Goal: Task Accomplishment & Management: Manage account settings

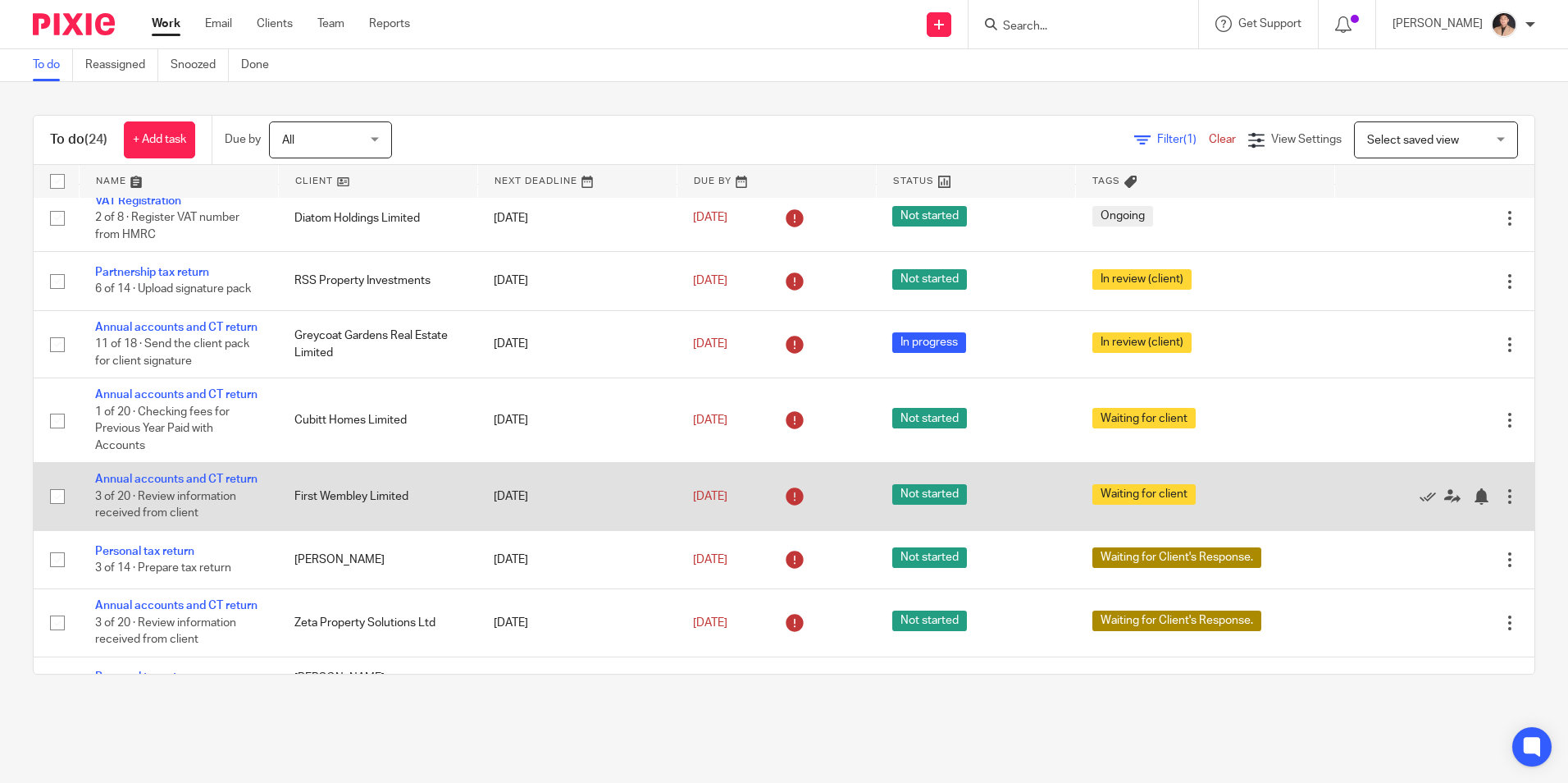
scroll to position [164, 0]
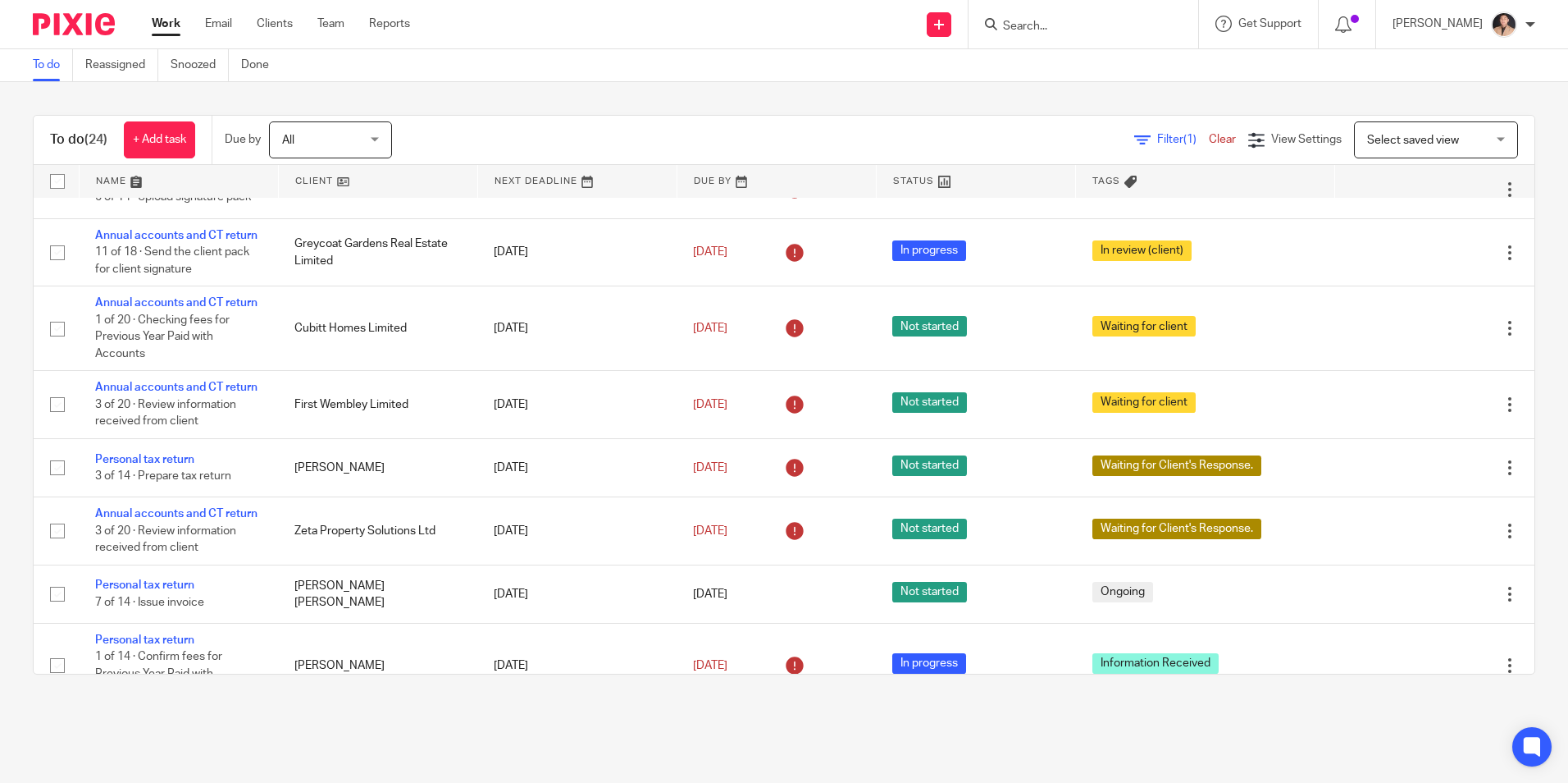
click at [1010, 22] on input "Search" at bounding box center [1075, 26] width 148 height 14
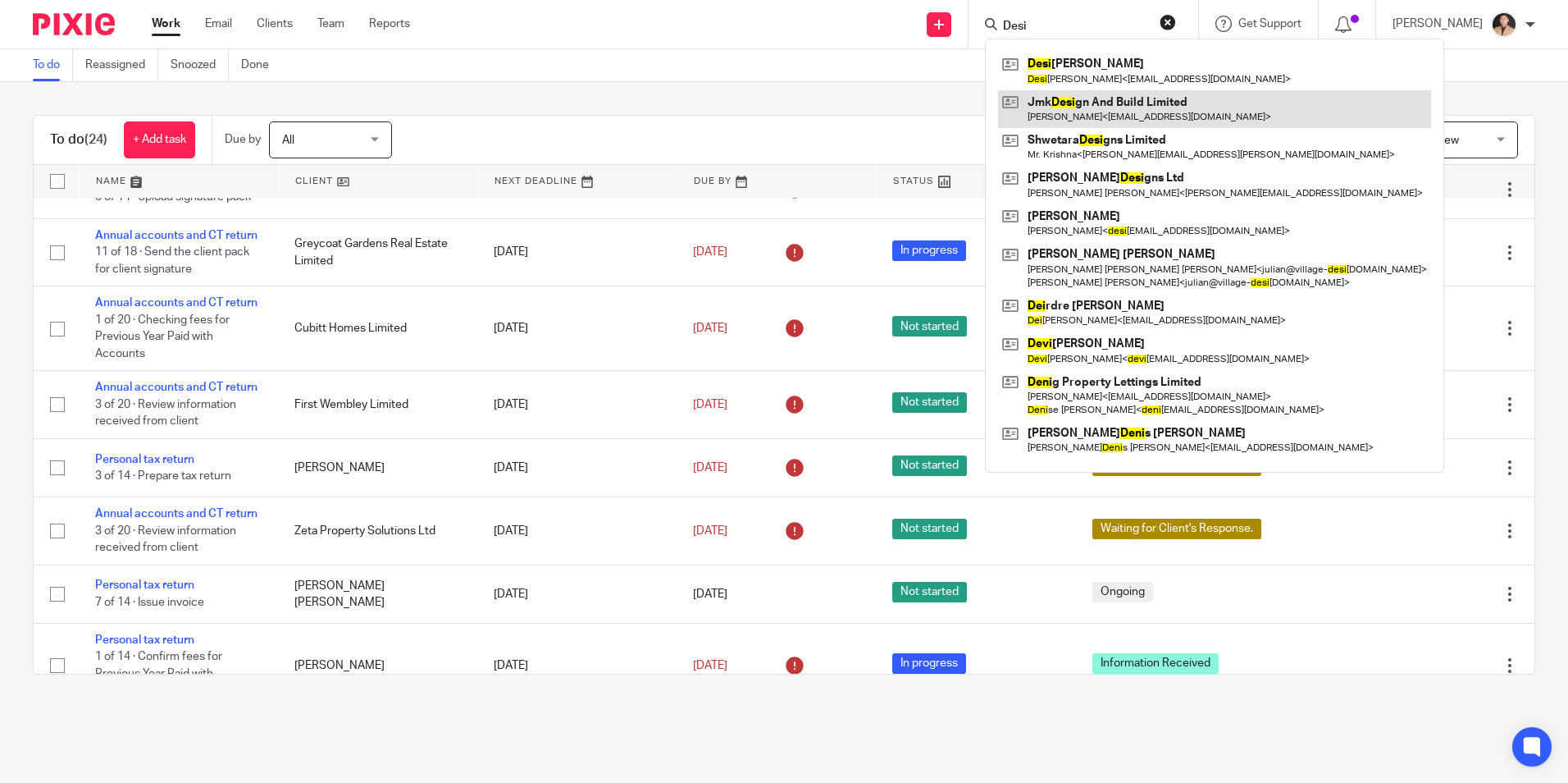
type input "Desi"
click at [1099, 90] on link at bounding box center [1215, 109] width 433 height 38
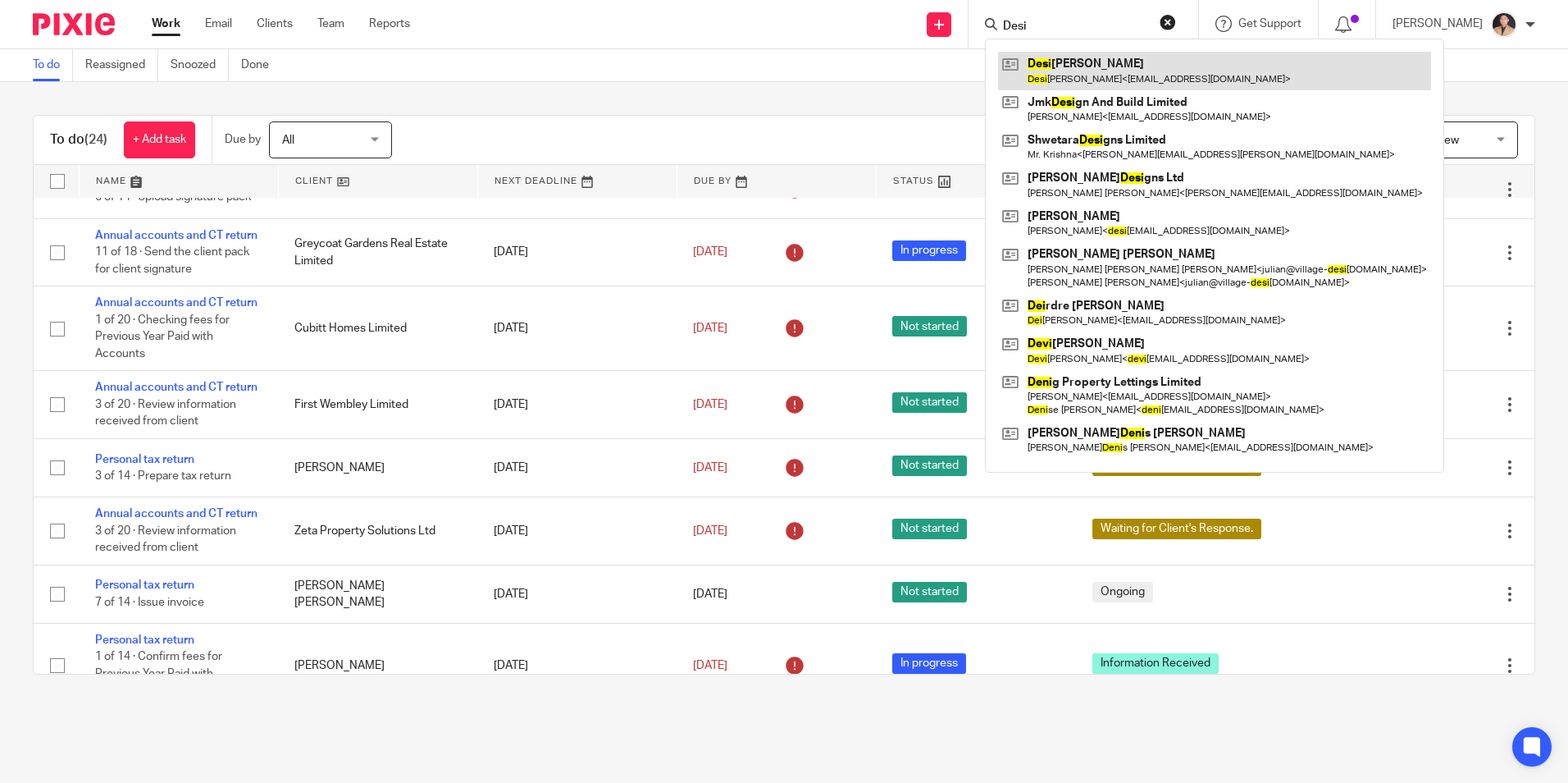
click at [1083, 68] on link at bounding box center [1215, 70] width 433 height 38
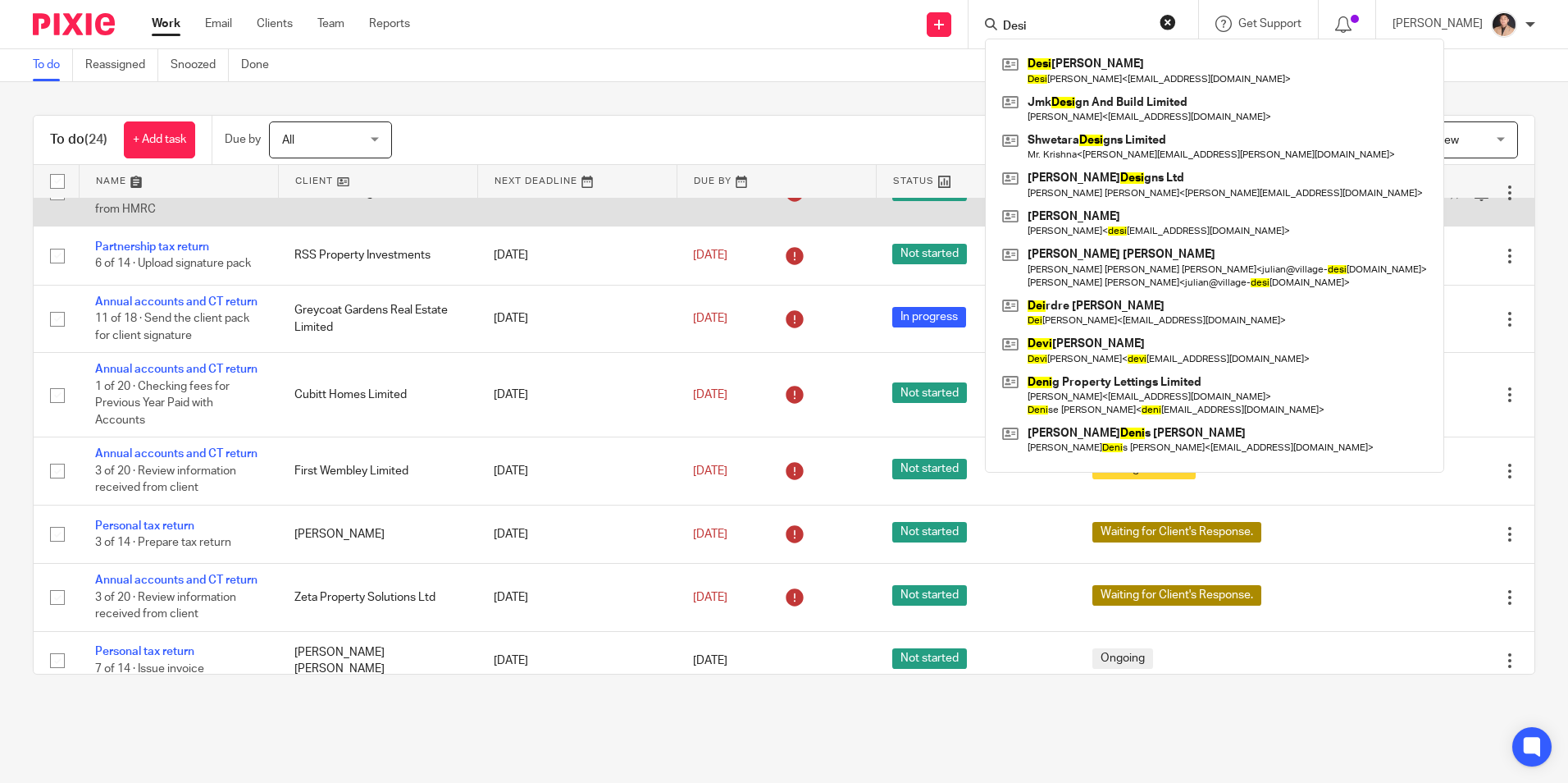
scroll to position [82, 0]
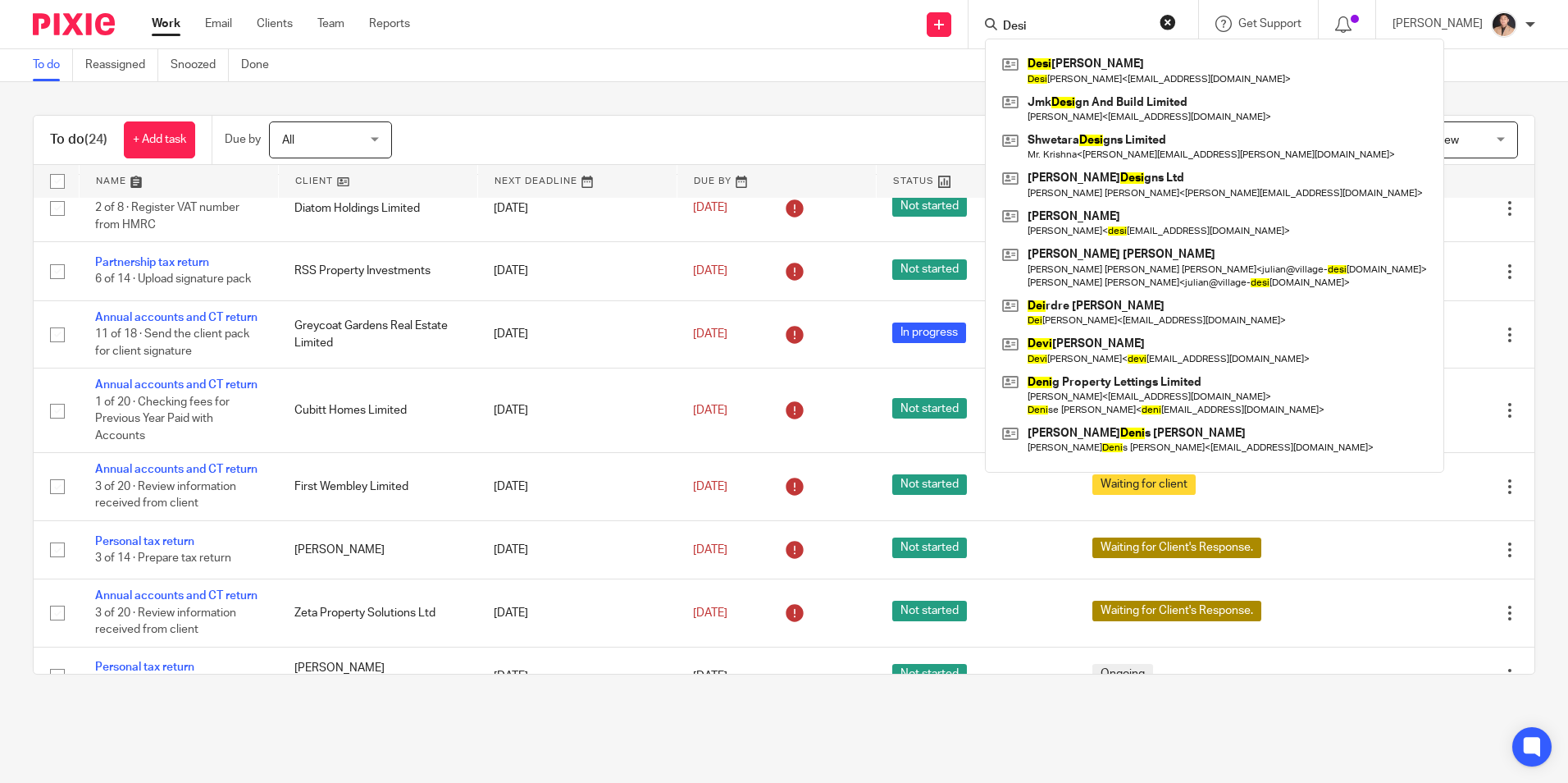
drag, startPoint x: 752, startPoint y: 86, endPoint x: 963, endPoint y: 155, distance: 222.0
click at [752, 86] on div "To do (24) + Add task Due by All All Today Tomorrow This week Next week This mo…" at bounding box center [784, 394] width 1568 height 625
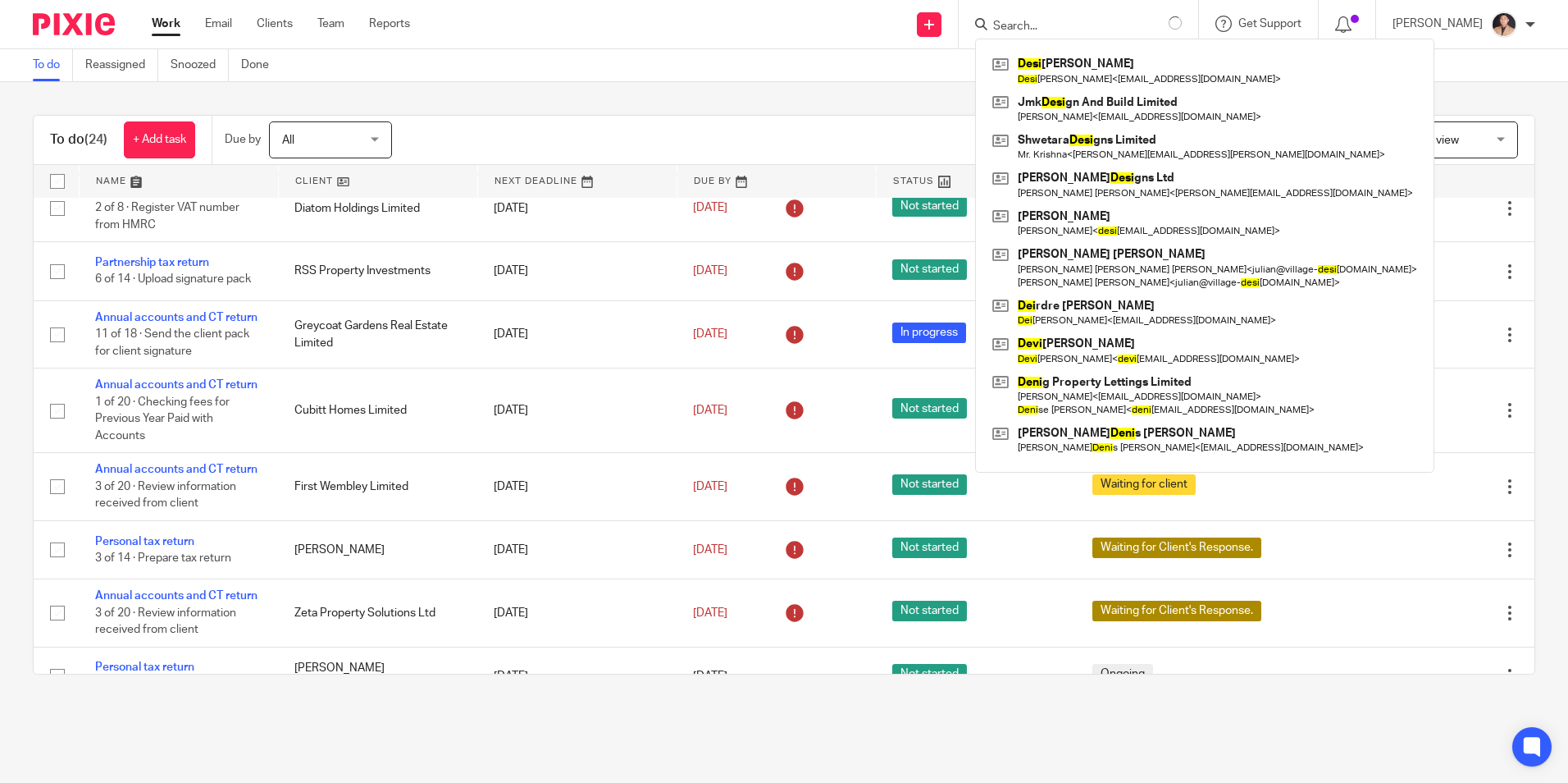
click at [934, 74] on div "To do Reassigned Snoozed Done" at bounding box center [784, 65] width 1568 height 33
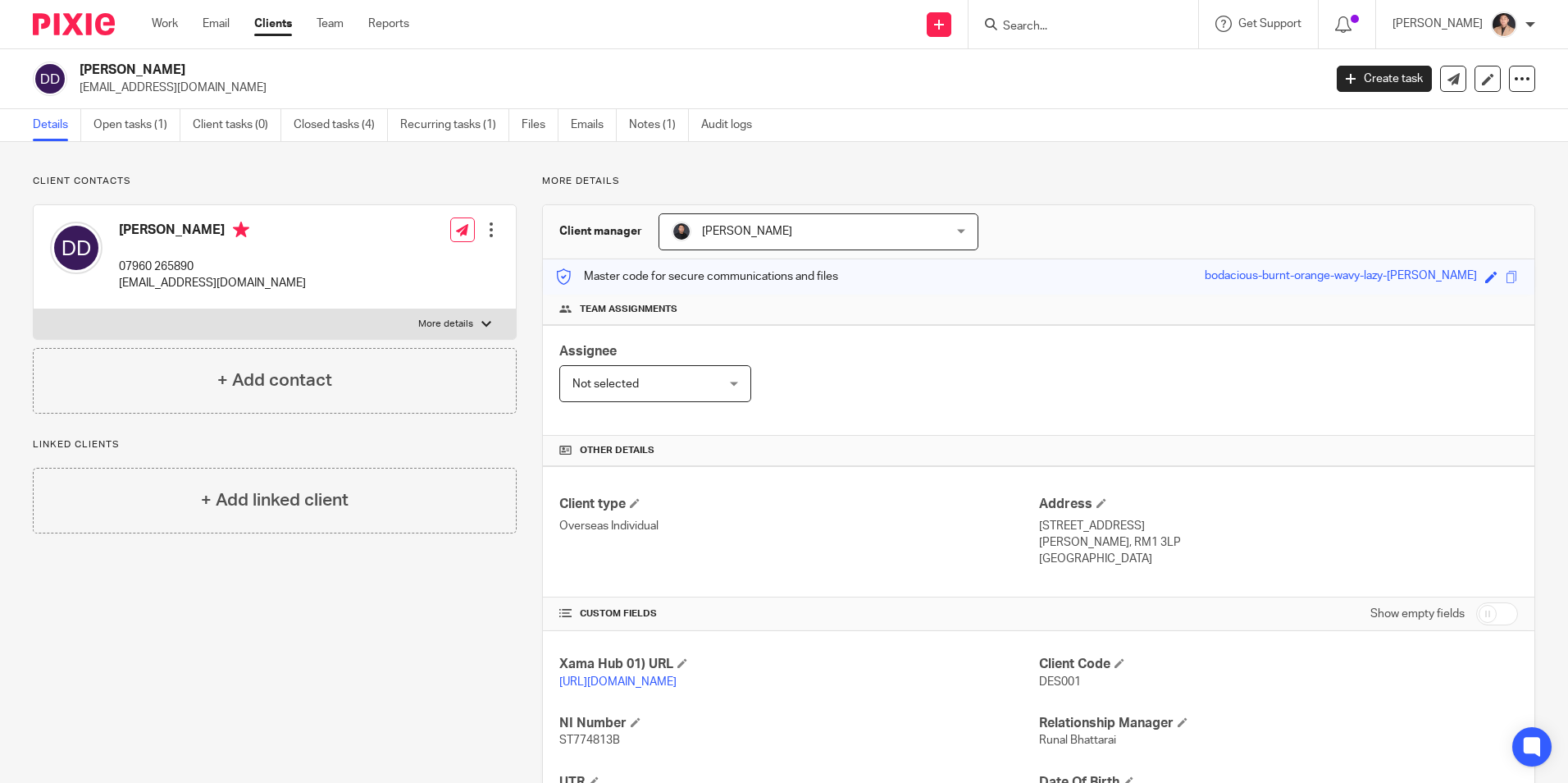
drag, startPoint x: 100, startPoint y: 122, endPoint x: 292, endPoint y: 150, distance: 194.0
click at [100, 122] on link "Open tasks (1)" at bounding box center [137, 125] width 87 height 32
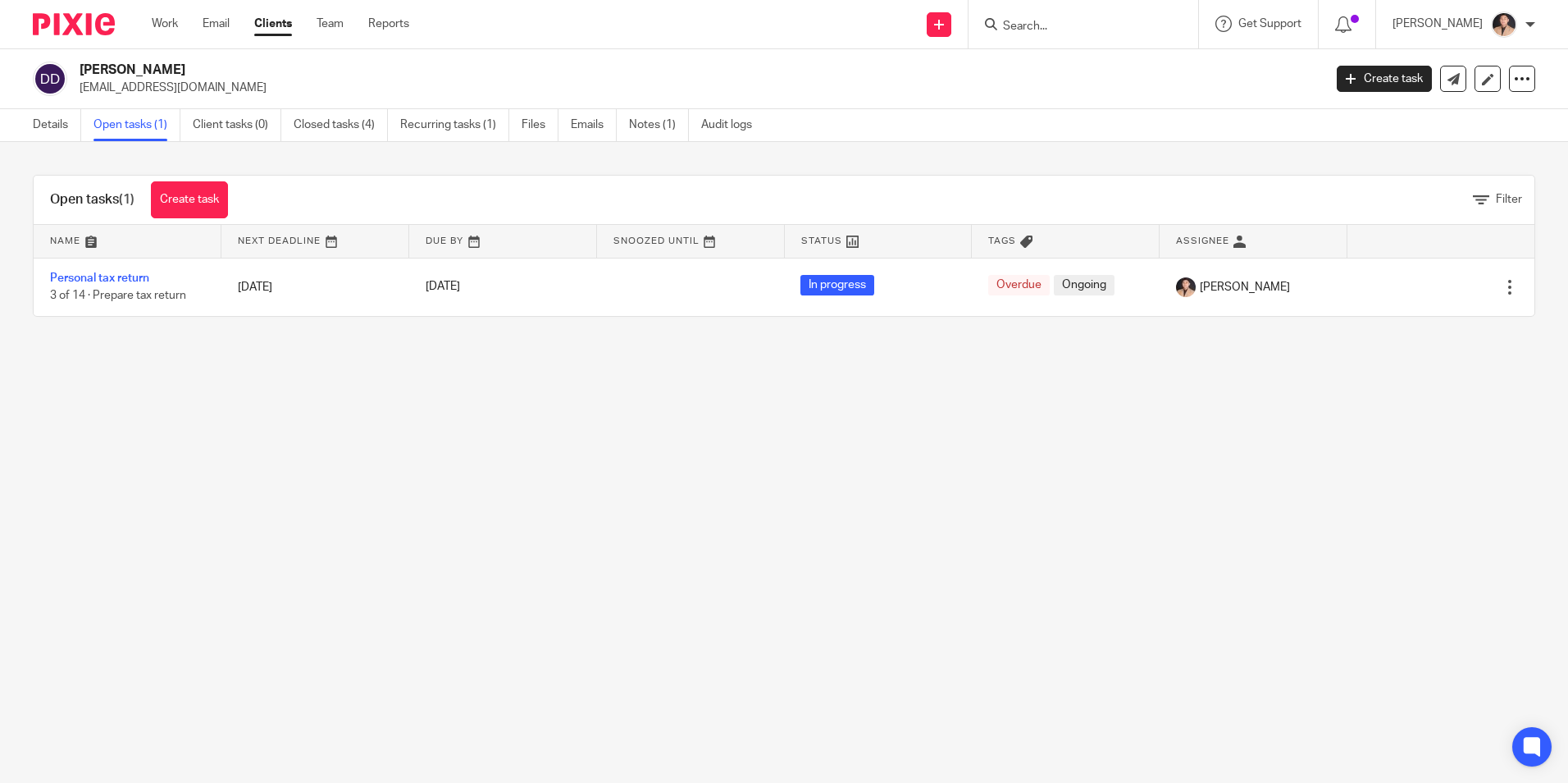
click at [434, 509] on main "Desislav Yanchev Dimov dedimov@yahoo.com Create task Update from Companies Hous…" at bounding box center [784, 392] width 1568 height 783
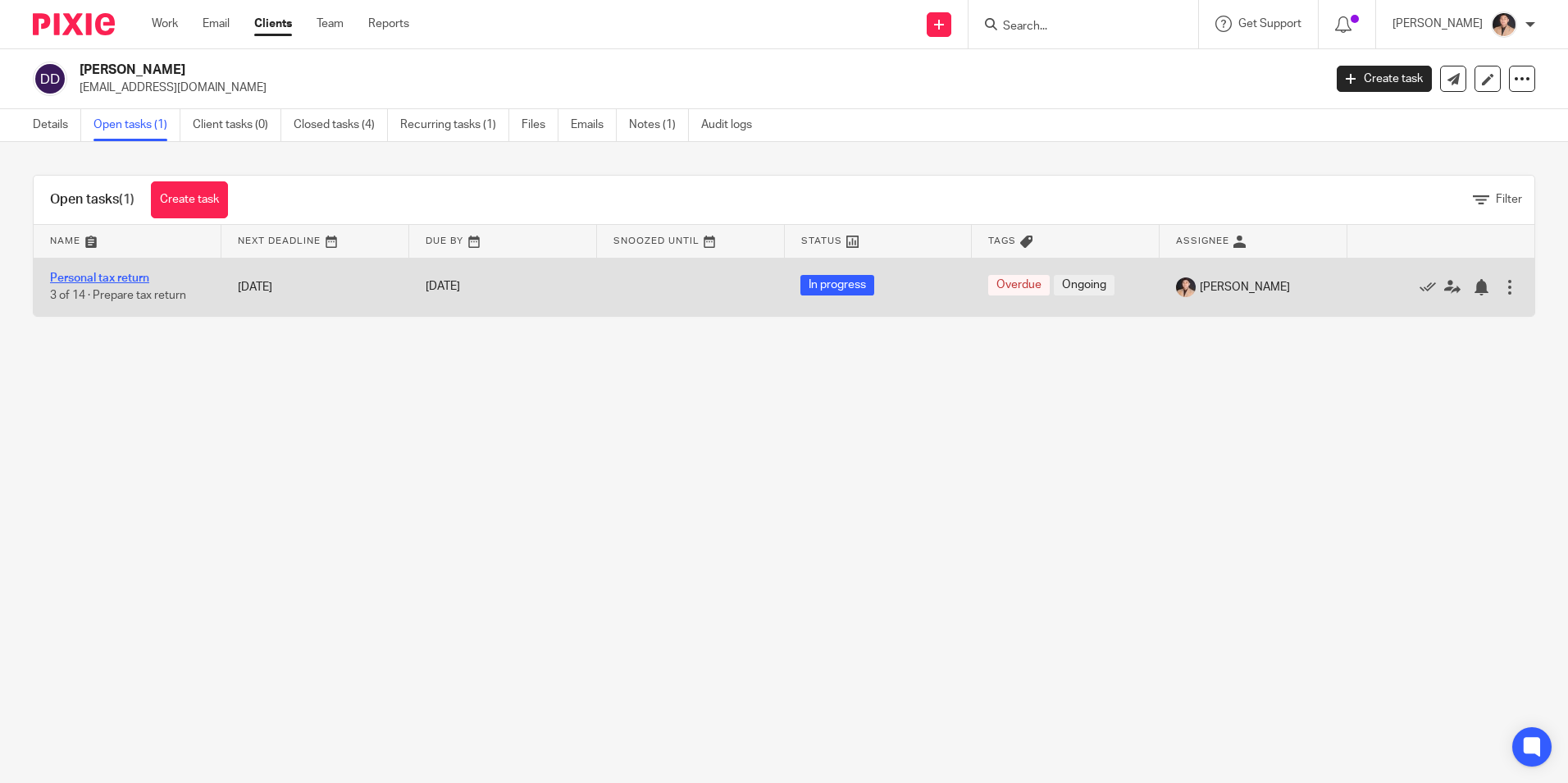
click at [91, 277] on link "Personal tax return" at bounding box center [99, 278] width 99 height 12
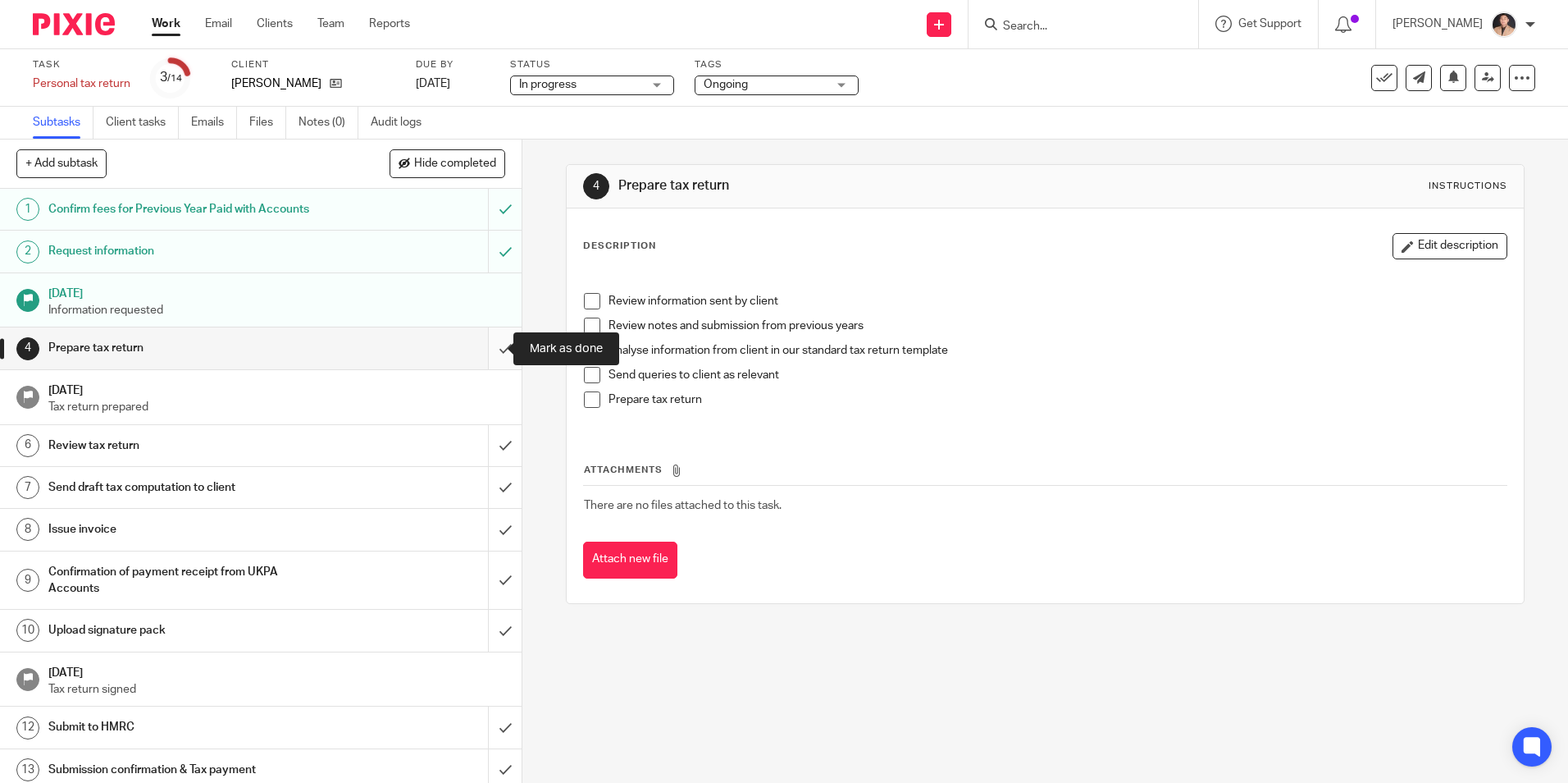
click at [482, 346] on input "submit" at bounding box center [260, 348] width 522 height 41
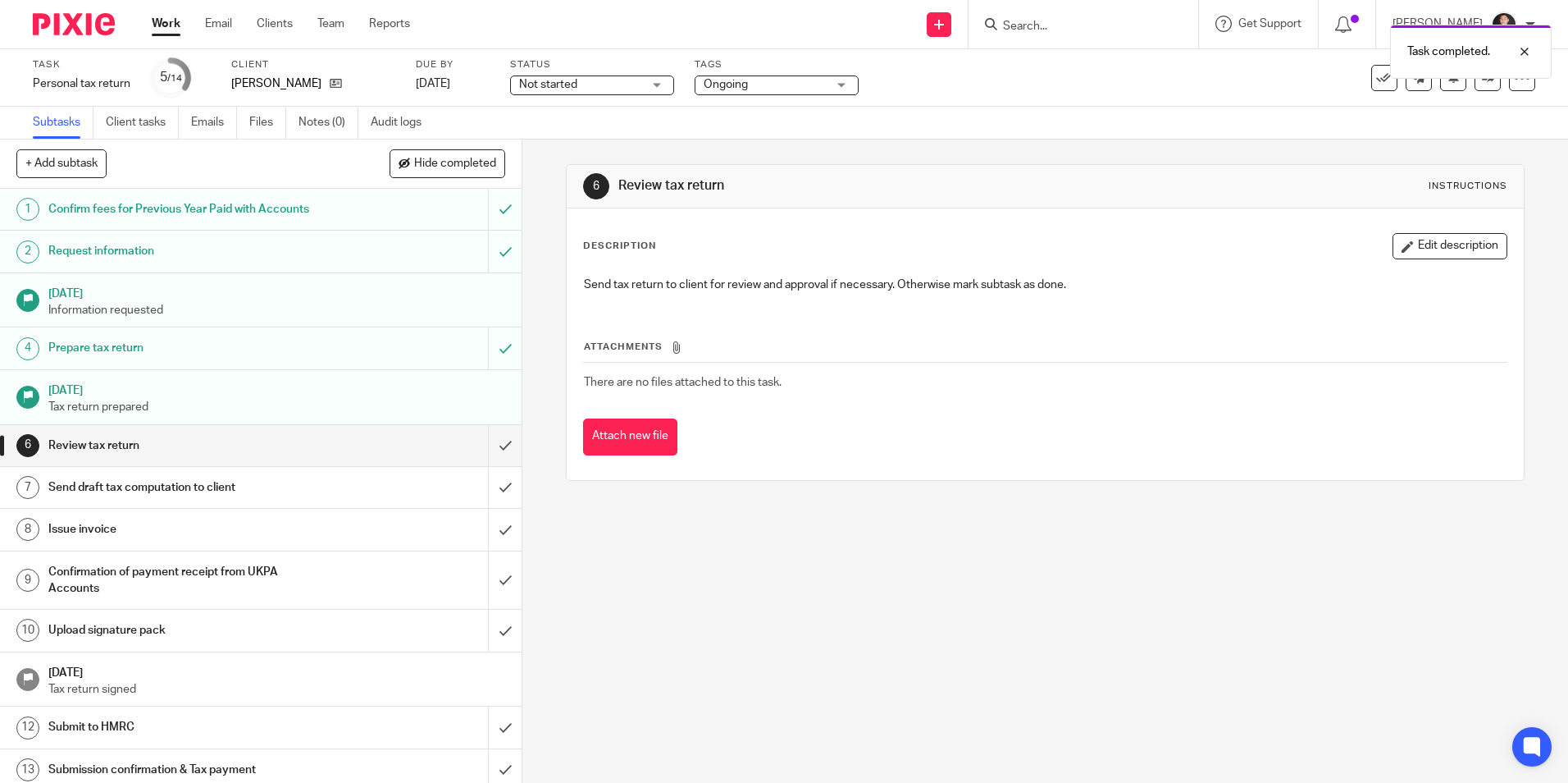
drag, startPoint x: 761, startPoint y: 87, endPoint x: 784, endPoint y: 99, distance: 25.9
click at [761, 86] on span "Ongoing" at bounding box center [765, 85] width 123 height 17
click at [590, 71] on div "Status Not started Not started Not started In progress On Hold 1" at bounding box center [592, 78] width 164 height 40
click at [593, 88] on span "Not started" at bounding box center [581, 85] width 123 height 17
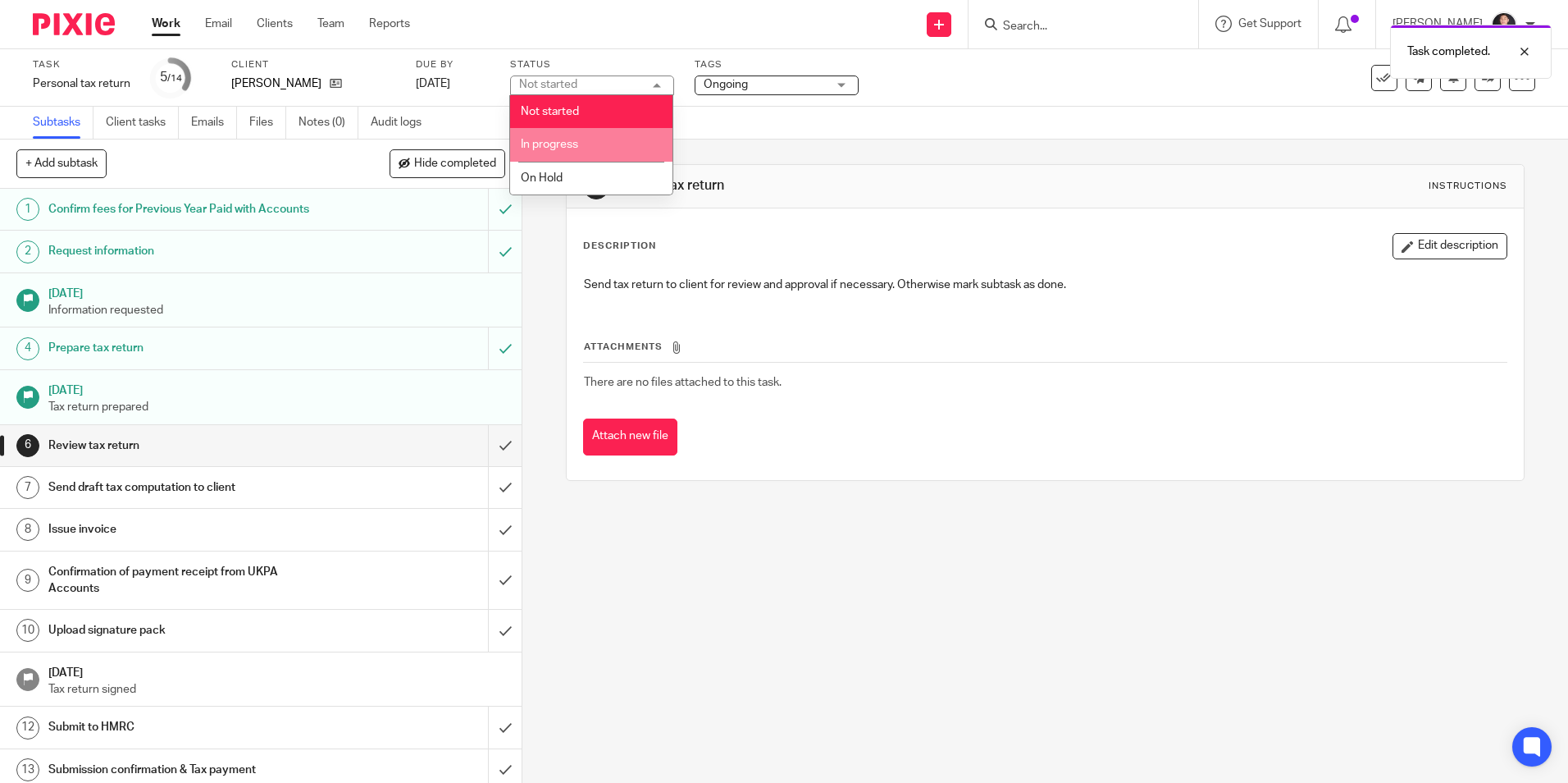
click at [568, 152] on li "In progress" at bounding box center [591, 145] width 162 height 34
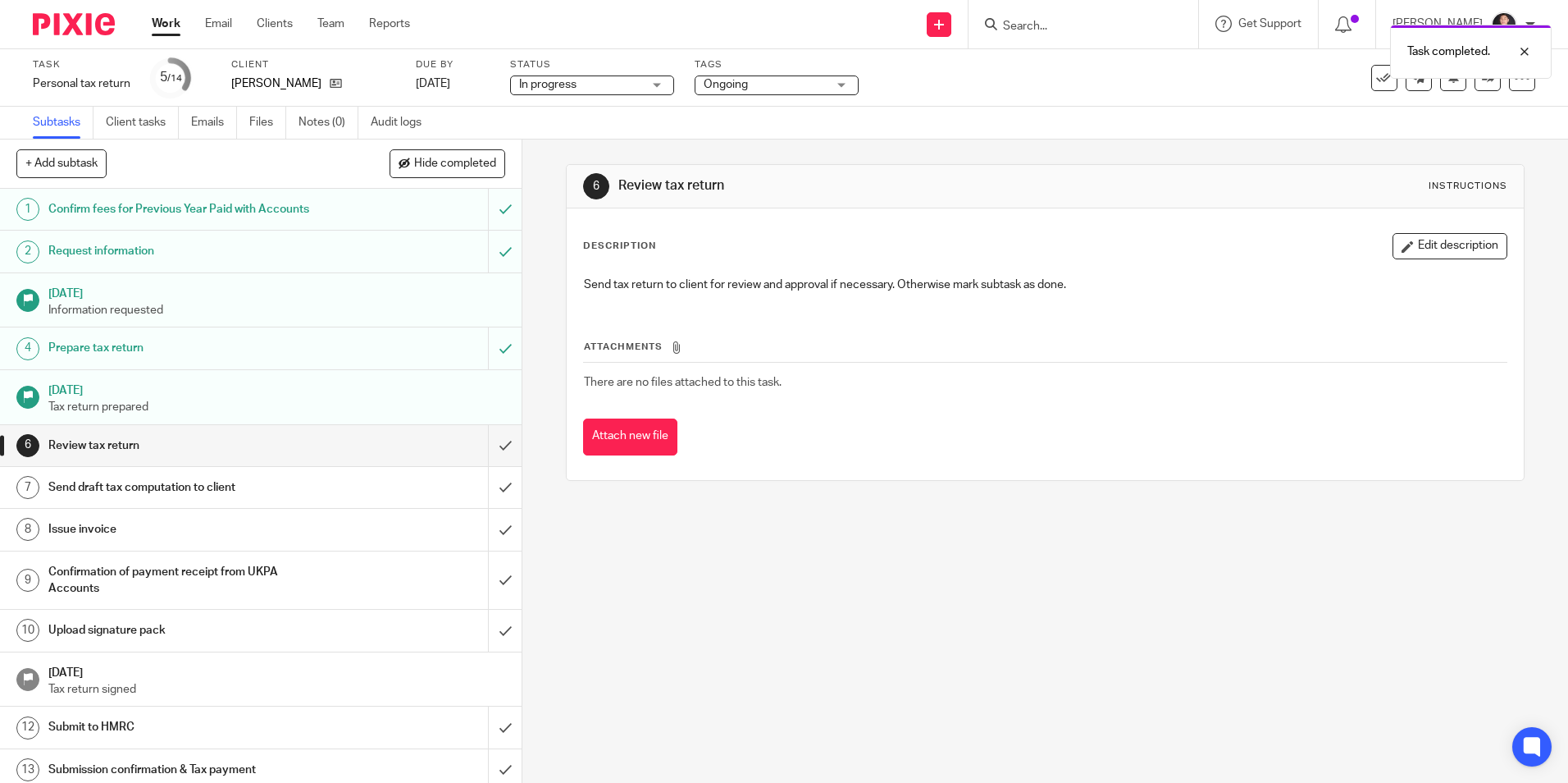
click at [754, 128] on div "Subtasks Client tasks Emails Files Notes (0) Audit logs" at bounding box center [784, 123] width 1568 height 33
click at [762, 101] on div "Task Personal tax return Save Personal tax return 5 /14 Client Desislav Yanchev…" at bounding box center [784, 78] width 1568 height 57
click at [778, 88] on span "Ongoing" at bounding box center [765, 85] width 123 height 17
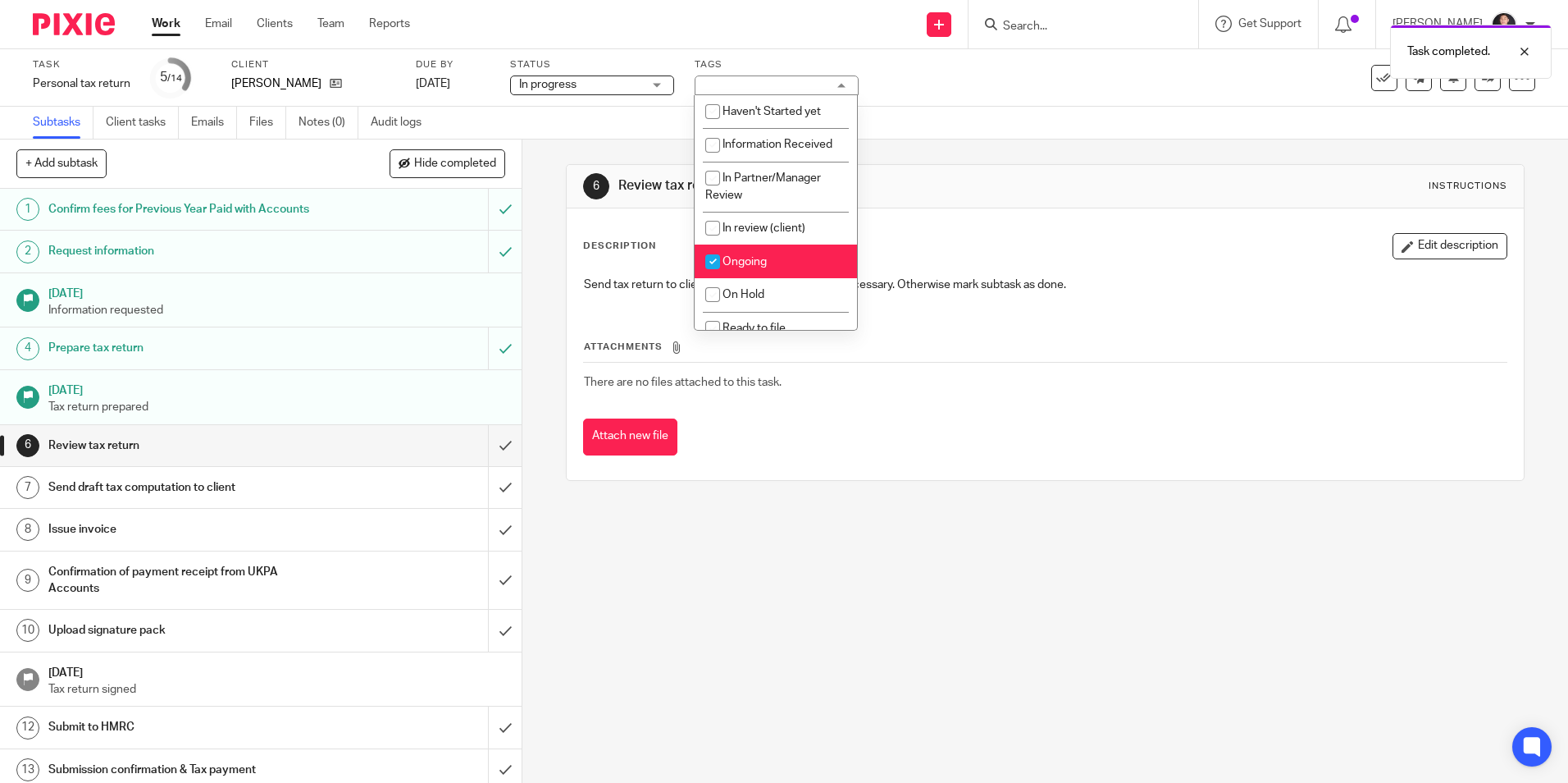
click at [726, 260] on input "checkbox" at bounding box center [713, 261] width 31 height 31
checkbox input "false"
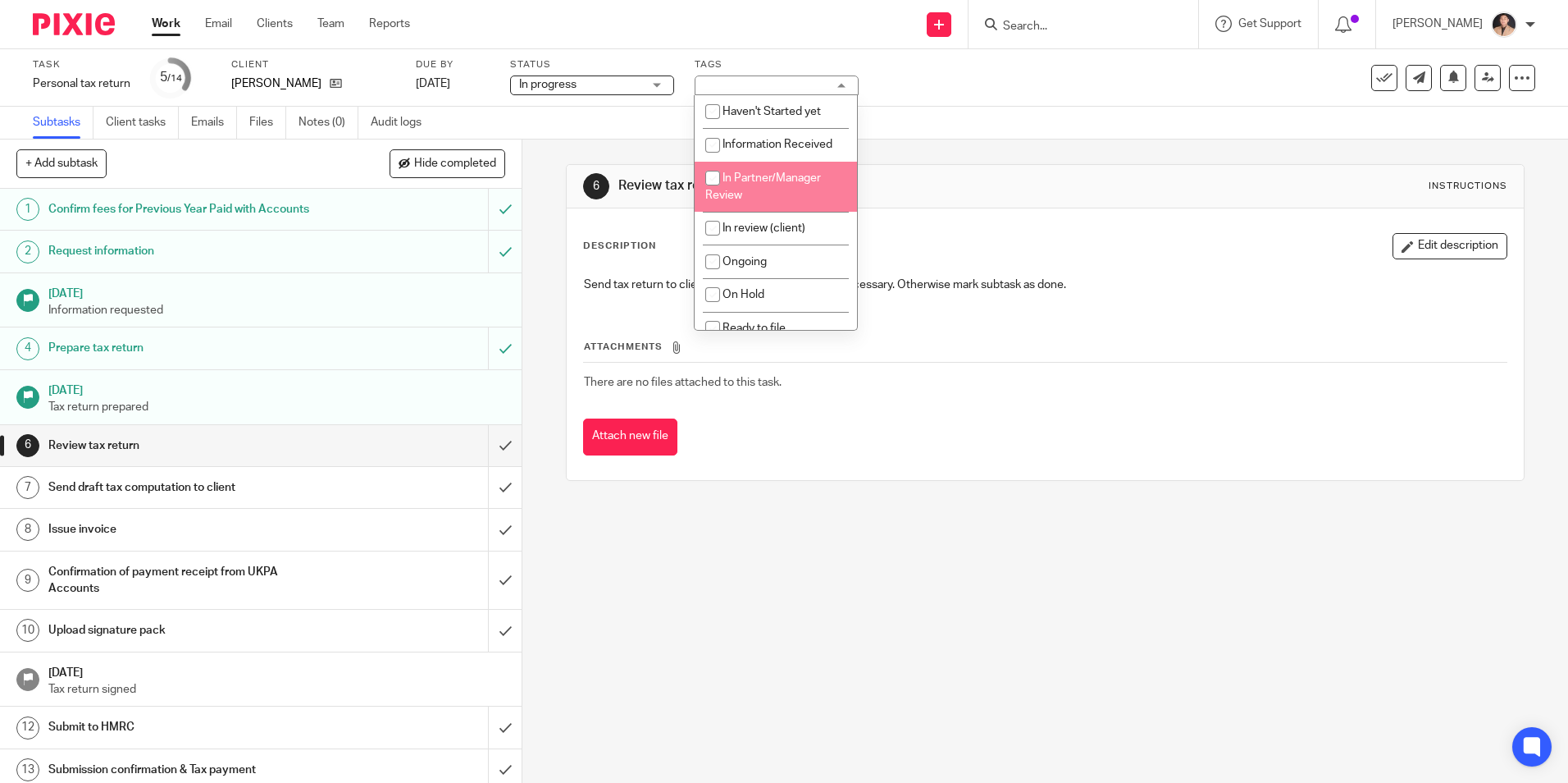
click at [779, 155] on li "Information Received" at bounding box center [776, 145] width 162 height 34
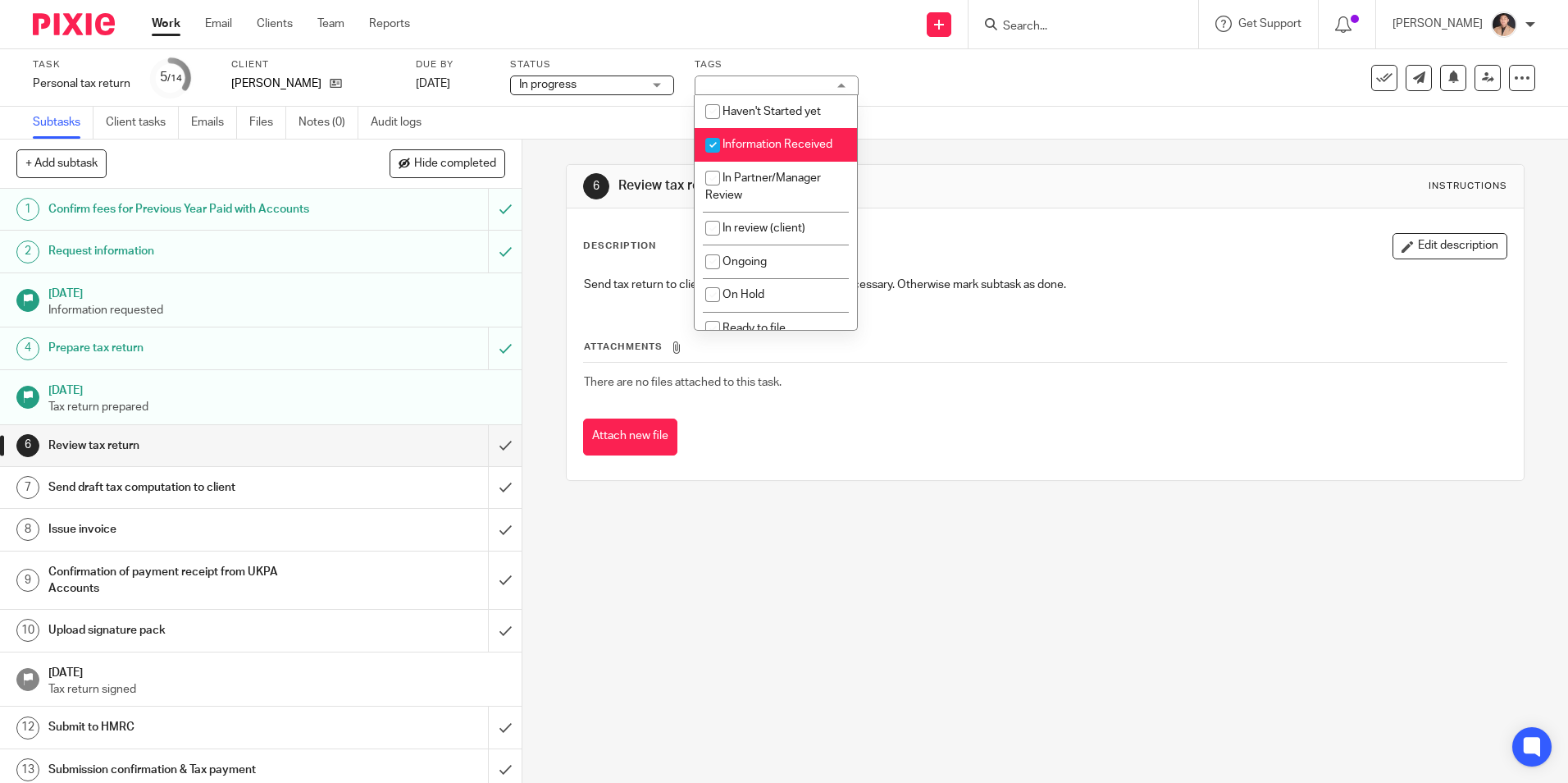
click at [762, 154] on li "Information Received" at bounding box center [776, 145] width 162 height 34
checkbox input "false"
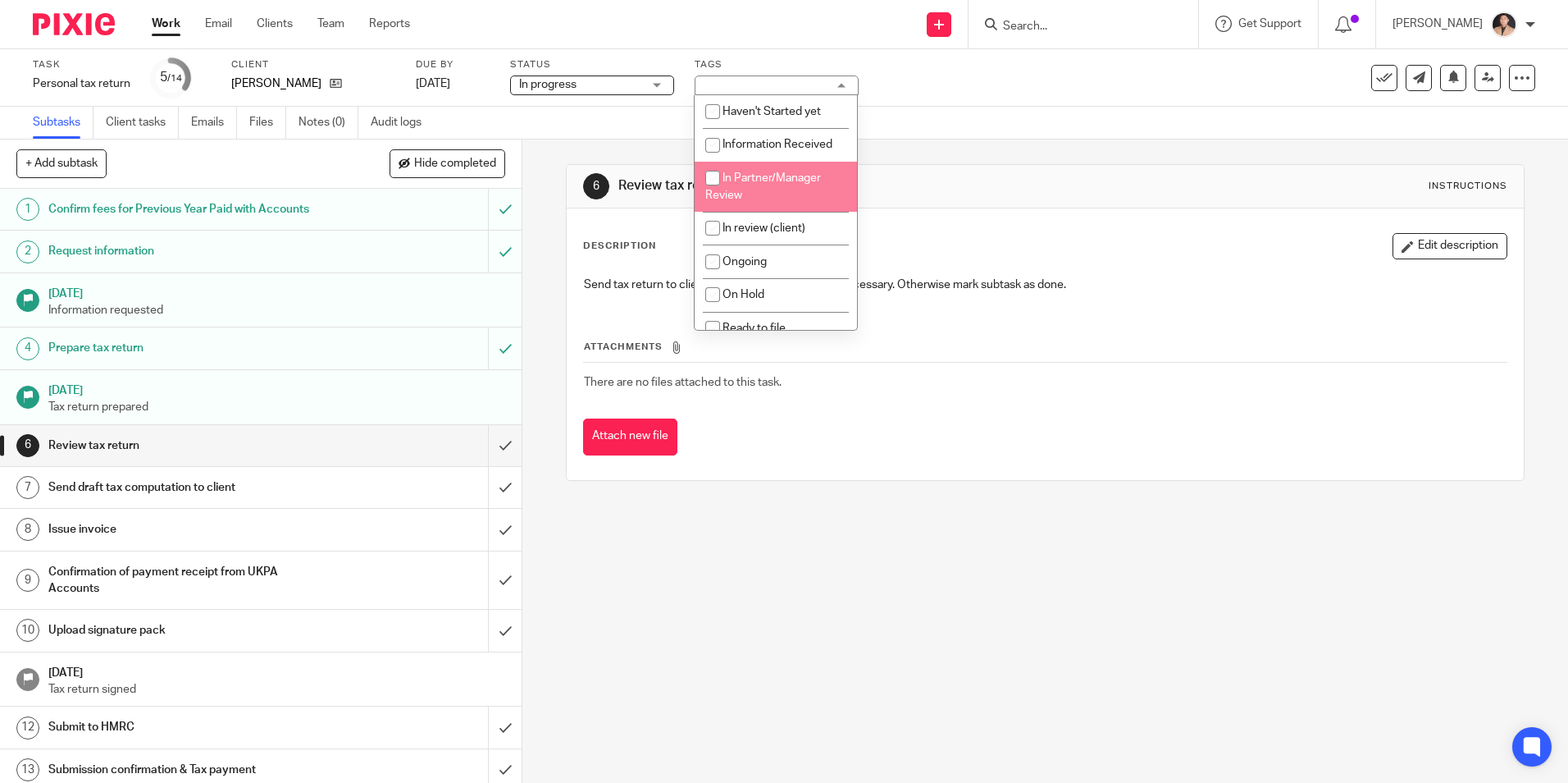
click at [757, 200] on li "In Partner/Manager Review" at bounding box center [776, 186] width 162 height 50
checkbox input "true"
click at [970, 120] on div "Subtasks Client tasks Emails Files Notes (0) Audit logs" at bounding box center [784, 123] width 1568 height 33
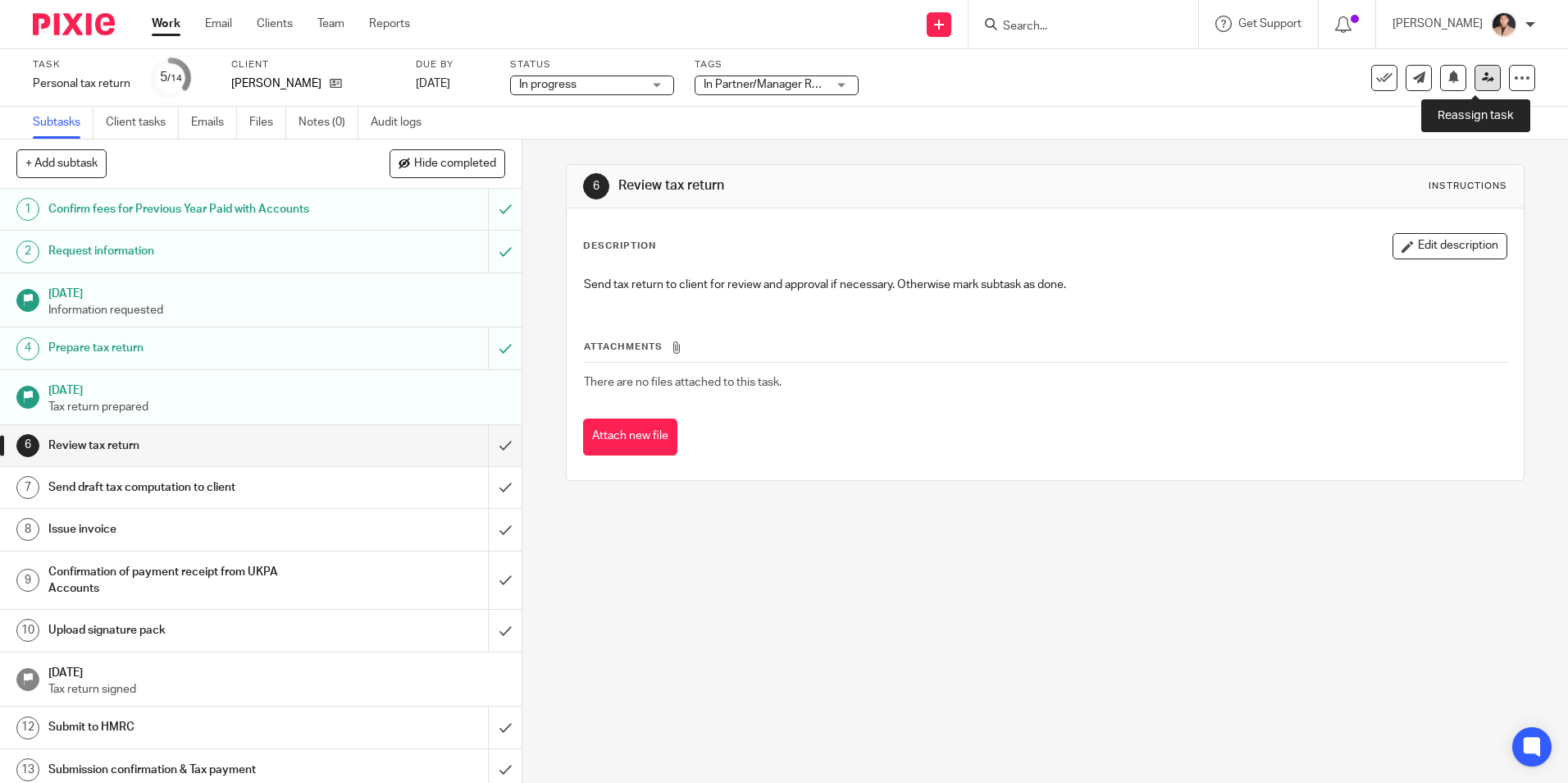
click at [1474, 81] on link at bounding box center [1487, 78] width 26 height 26
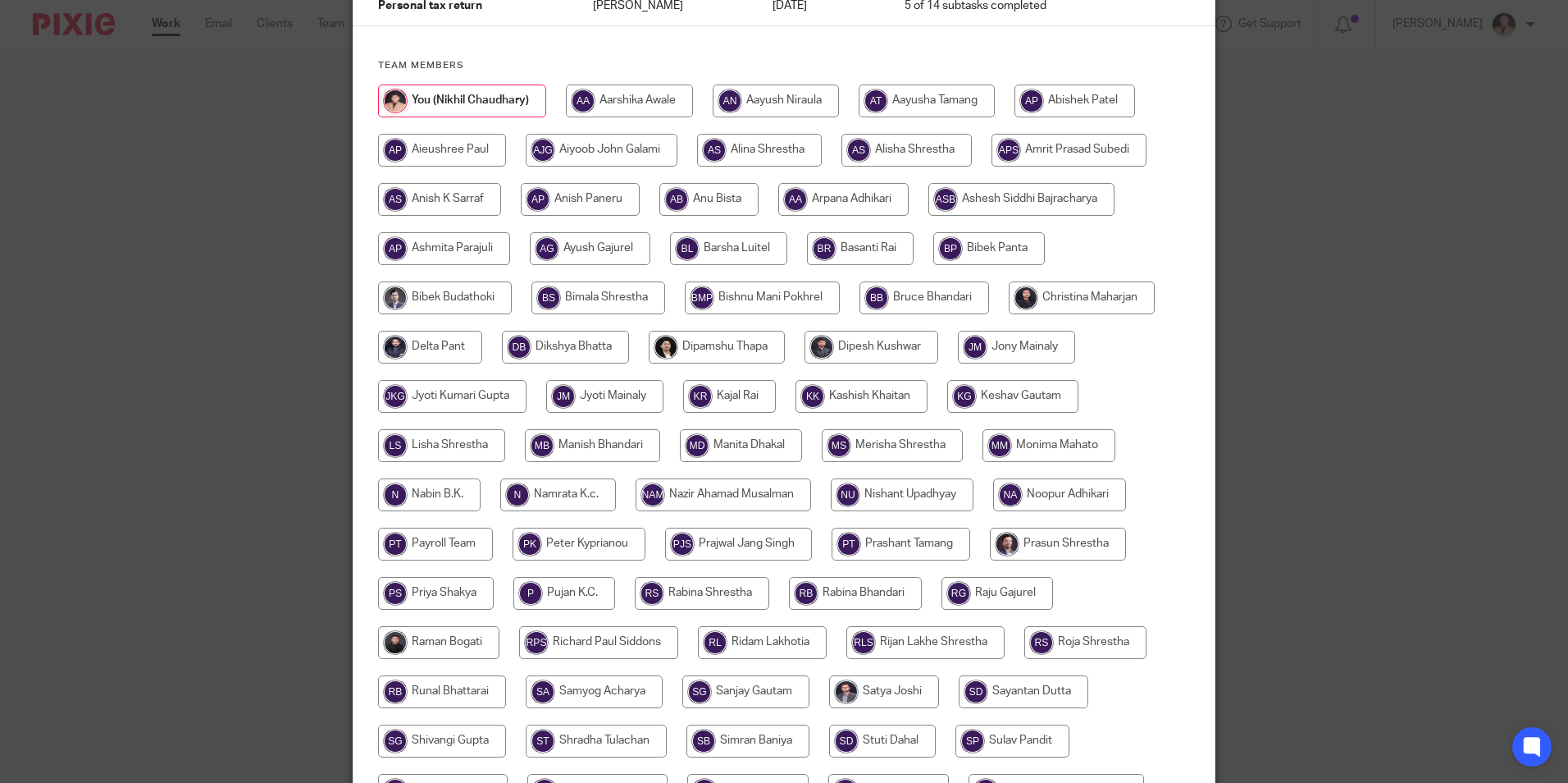
scroll to position [82, 0]
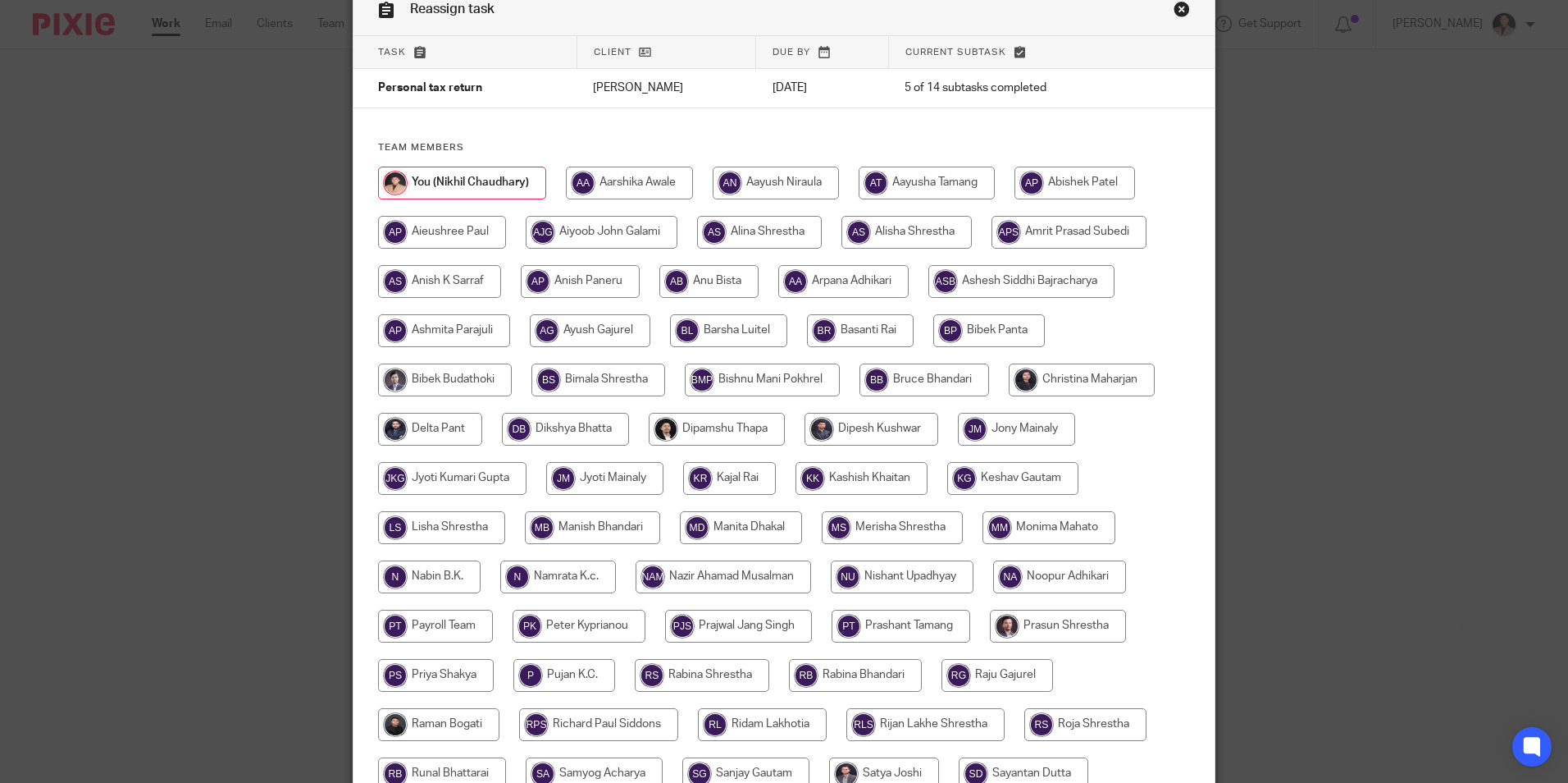
click at [1057, 370] on input "radio" at bounding box center [1081, 380] width 146 height 33
radio input "true"
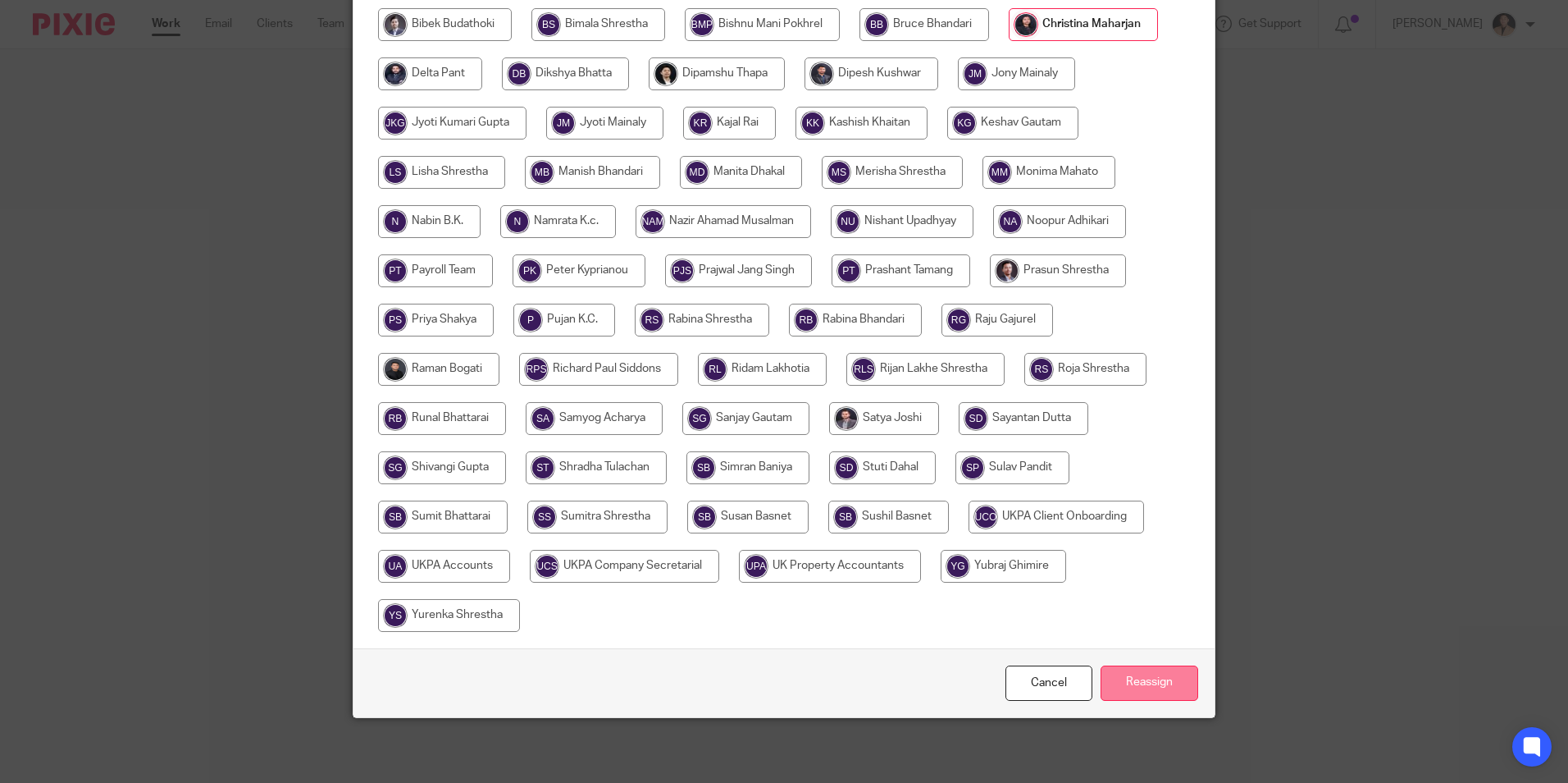
scroll to position [438, 0]
click at [1123, 674] on input "Reassign" at bounding box center [1149, 682] width 97 height 36
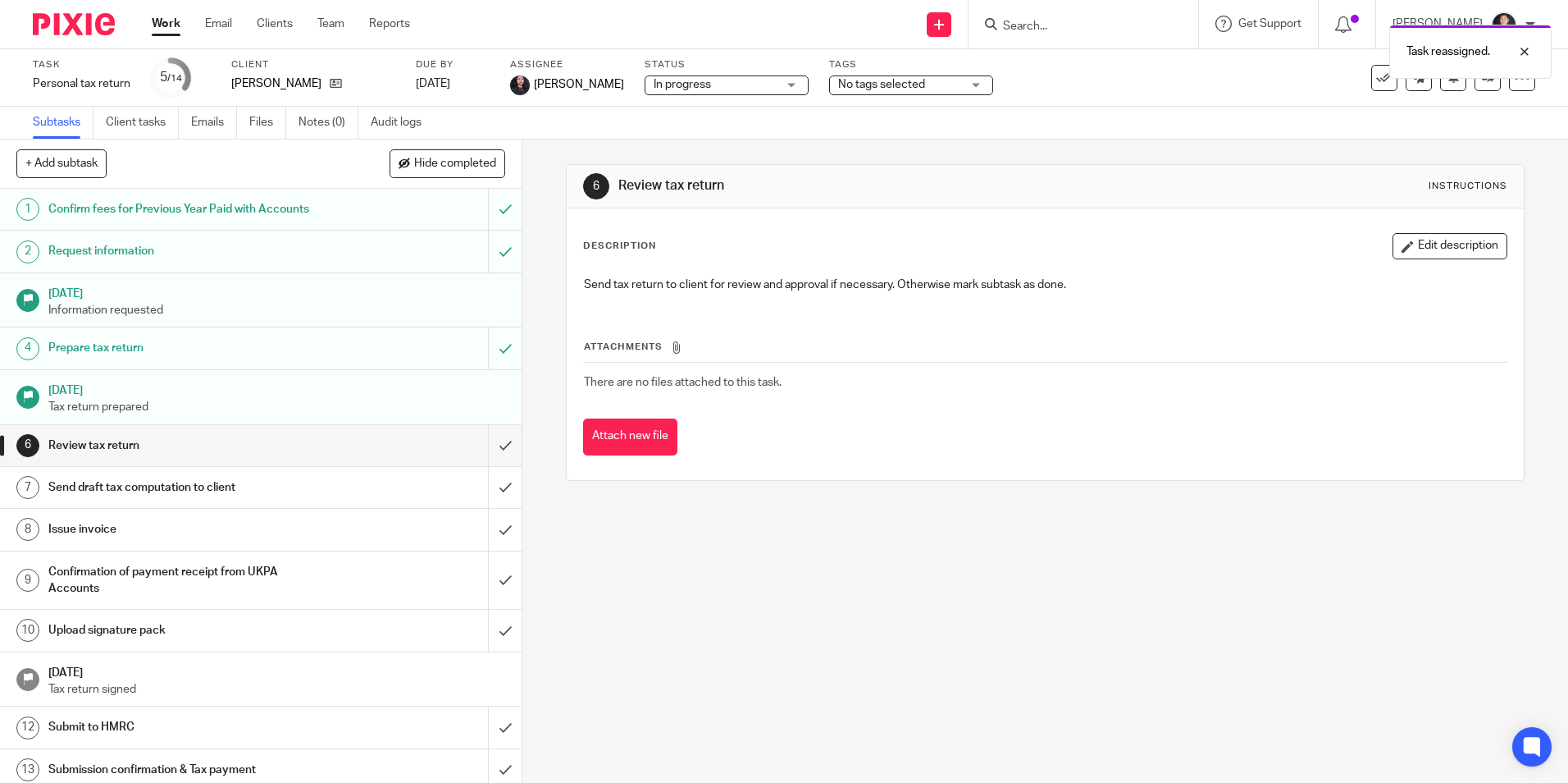
drag, startPoint x: 171, startPoint y: 28, endPoint x: 317, endPoint y: 91, distance: 159.0
click at [171, 28] on link "Work" at bounding box center [166, 23] width 29 height 16
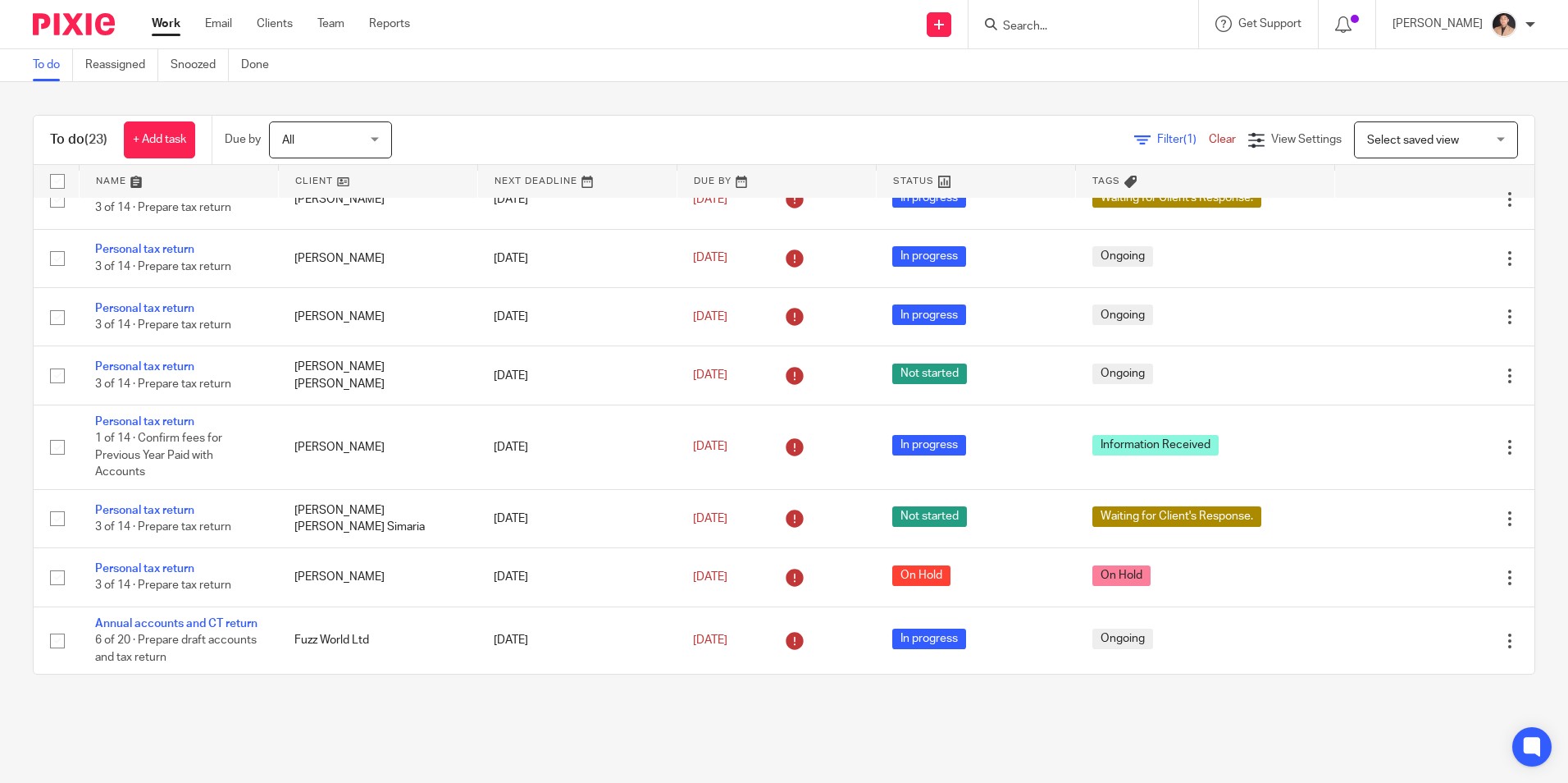
scroll to position [1070, 0]
